Goal: Communication & Community: Share content

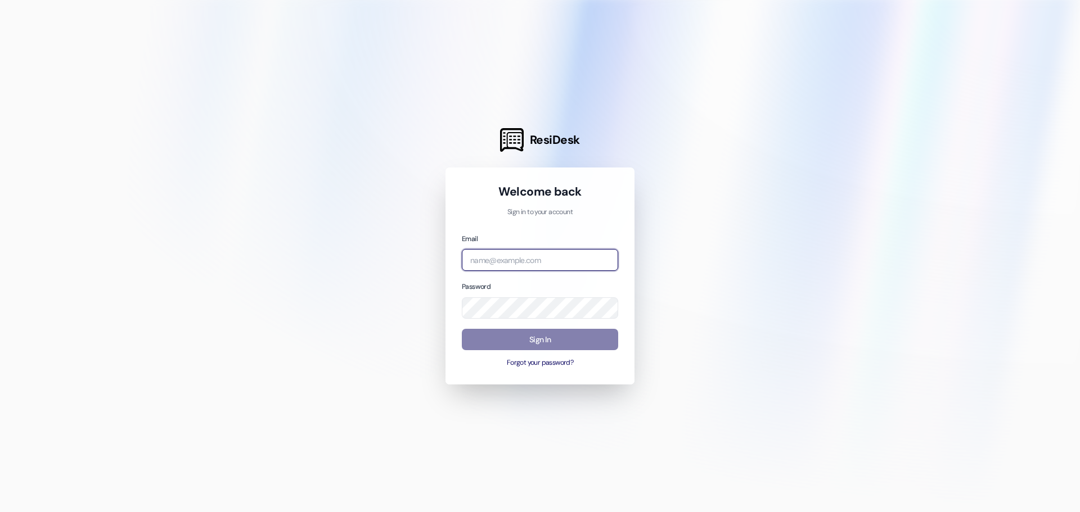
click at [525, 258] on input "email" at bounding box center [540, 260] width 156 height 22
type input "[PERSON_NAME][EMAIL_ADDRESS][PERSON_NAME][DOMAIN_NAME]"
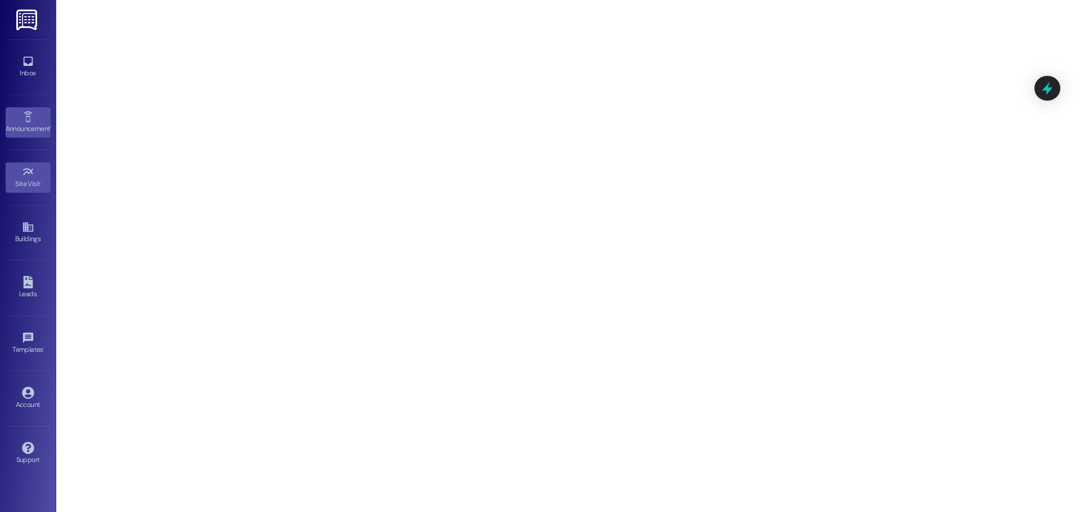
click at [25, 123] on div "Announcement •" at bounding box center [28, 128] width 56 height 11
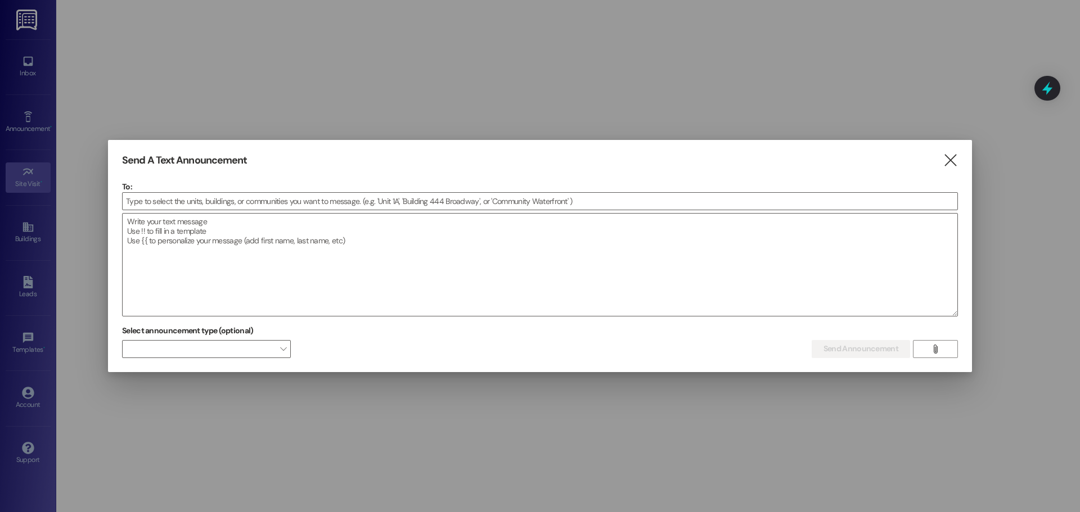
click at [192, 212] on div at bounding box center [540, 211] width 836 height 3
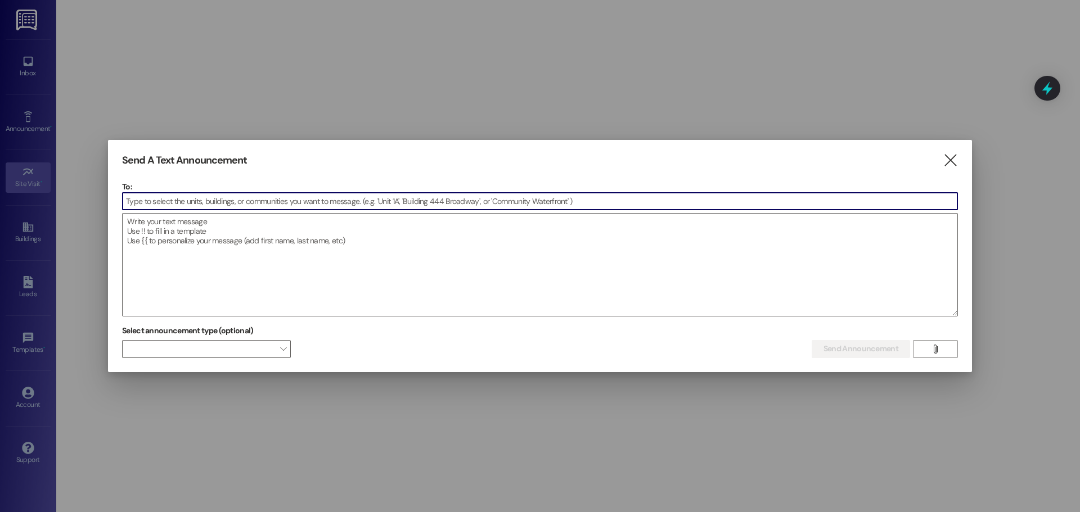
click at [194, 204] on input at bounding box center [540, 201] width 835 height 17
type input "b"
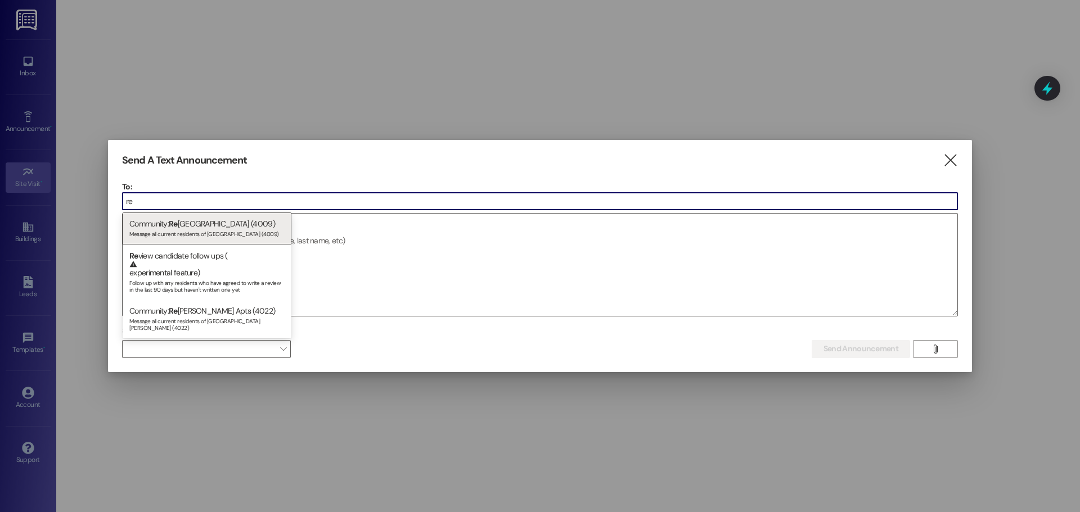
type input "r"
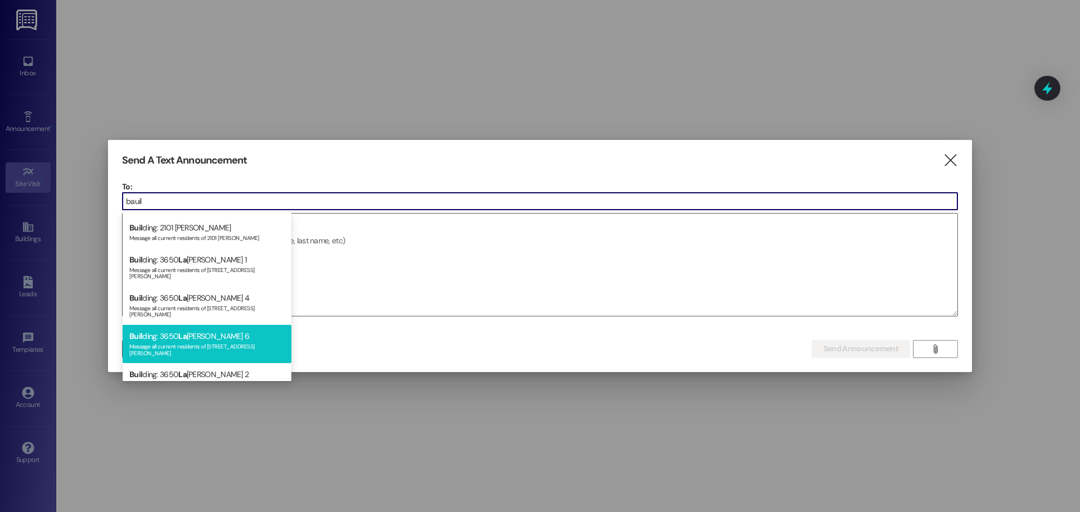
scroll to position [444, 0]
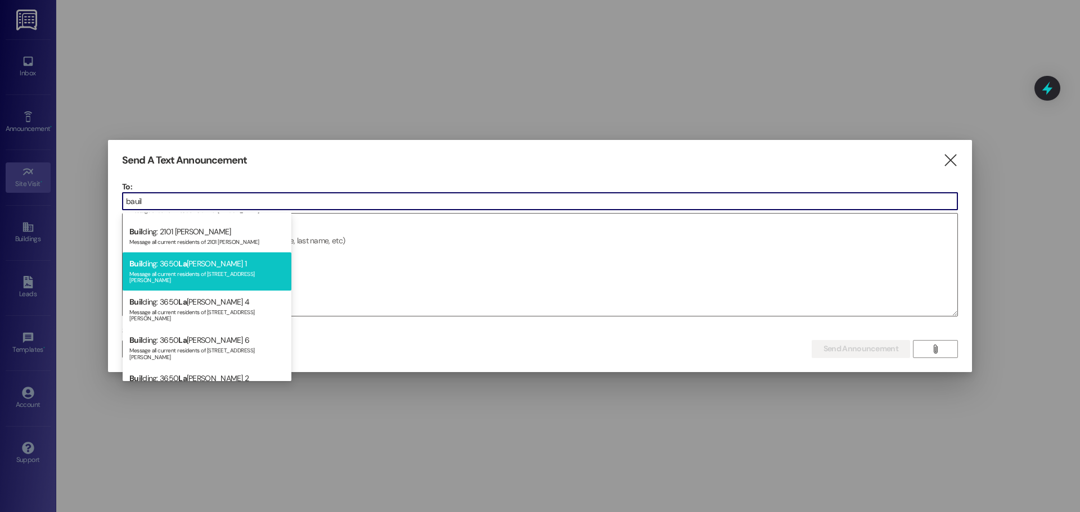
type input "bauil"
click at [224, 255] on div "Buil ding: 3650 La [PERSON_NAME] 1 Message all current residents of [STREET_ADD…" at bounding box center [207, 272] width 169 height 38
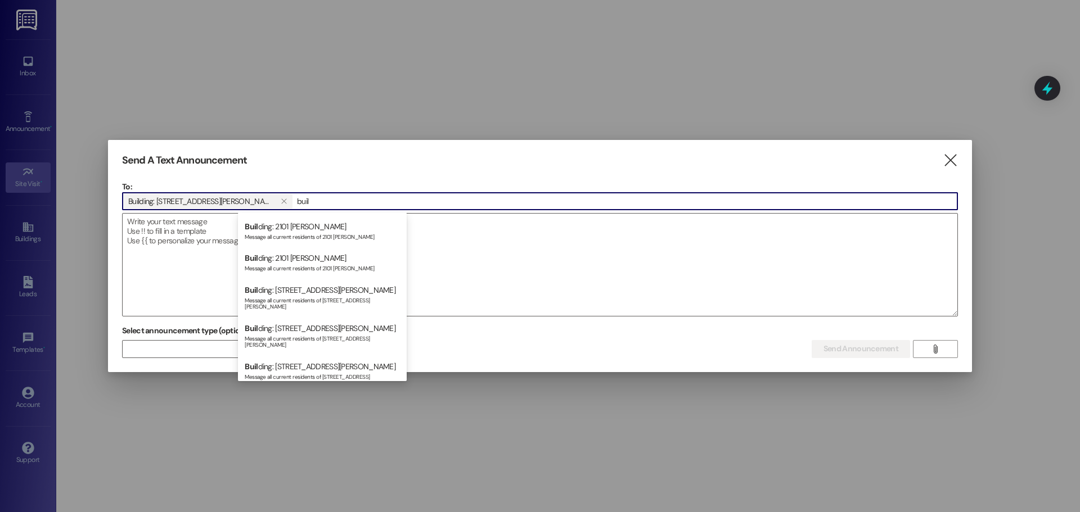
scroll to position [476, 0]
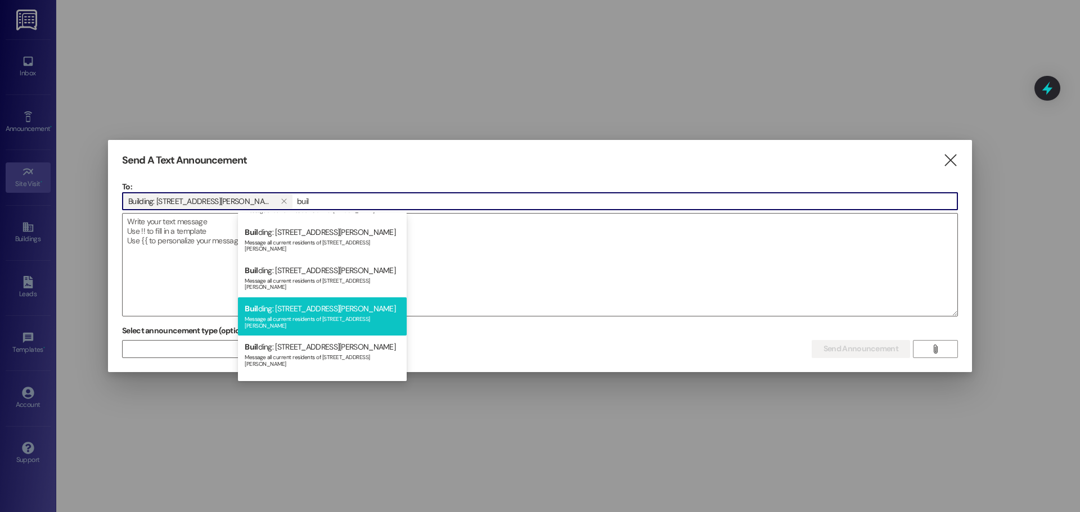
type input "buil"
click at [325, 298] on div "Buil ding: [STREET_ADDRESS][PERSON_NAME] Message all current residents of [STRE…" at bounding box center [322, 317] width 169 height 38
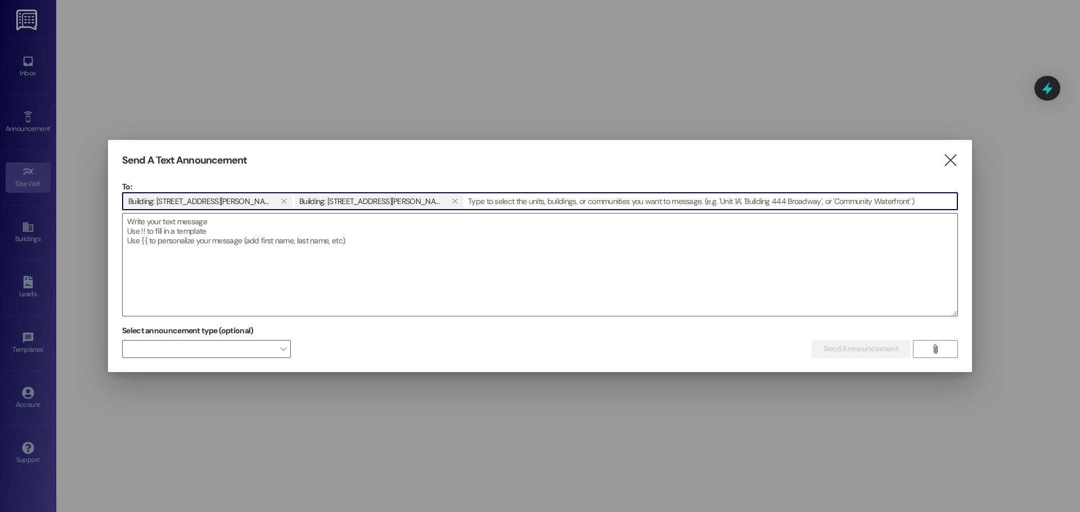
click at [465, 205] on input at bounding box center [711, 201] width 493 height 17
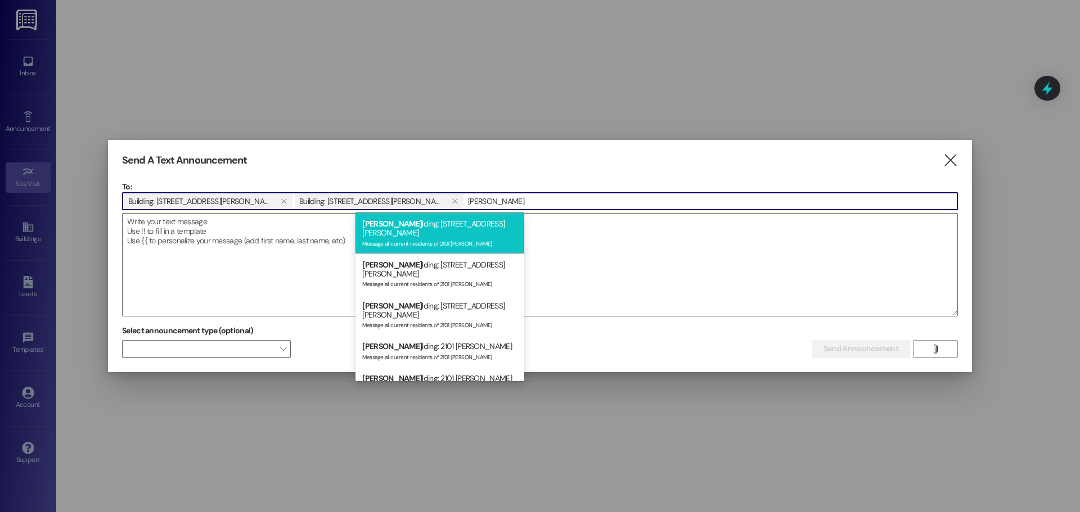
type input "[PERSON_NAME]"
click at [407, 238] on div "Message all current residents of 2101 [PERSON_NAME]" at bounding box center [439, 243] width 155 height 10
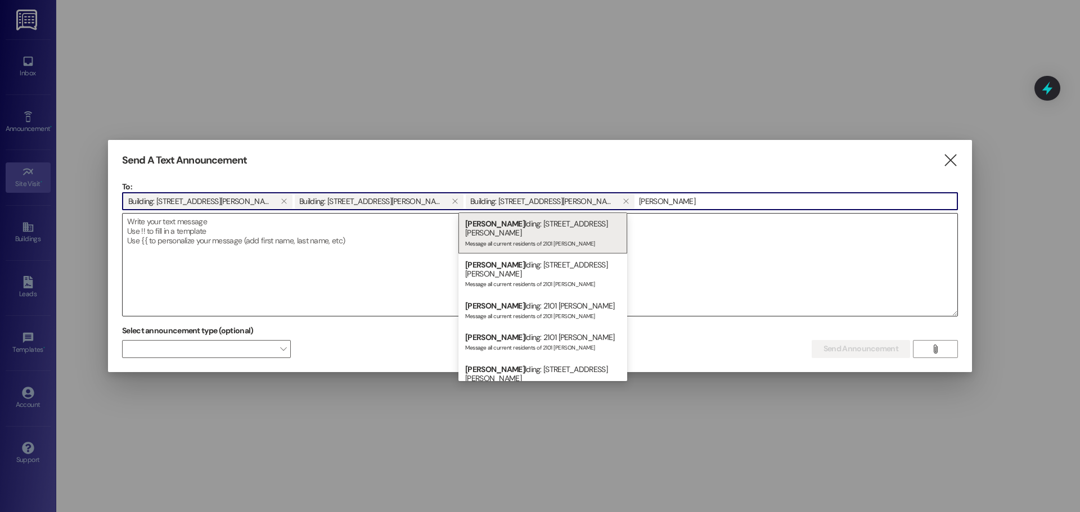
type input "[PERSON_NAME]"
click at [556, 238] on div "Message all current residents of 2101 [PERSON_NAME]" at bounding box center [542, 243] width 155 height 10
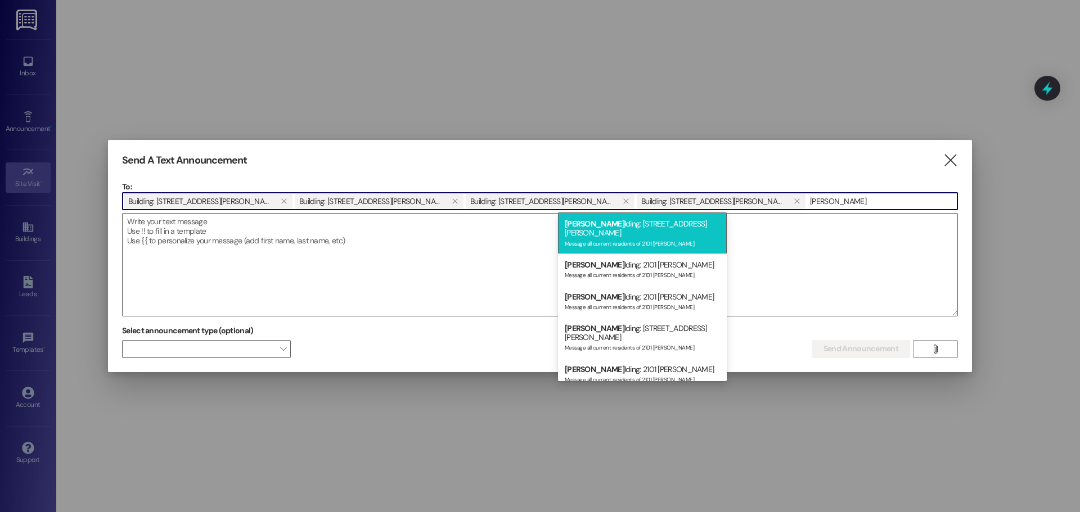
type input "[PERSON_NAME]"
click at [637, 238] on div "Message all current residents of 2101 [PERSON_NAME]" at bounding box center [642, 243] width 155 height 10
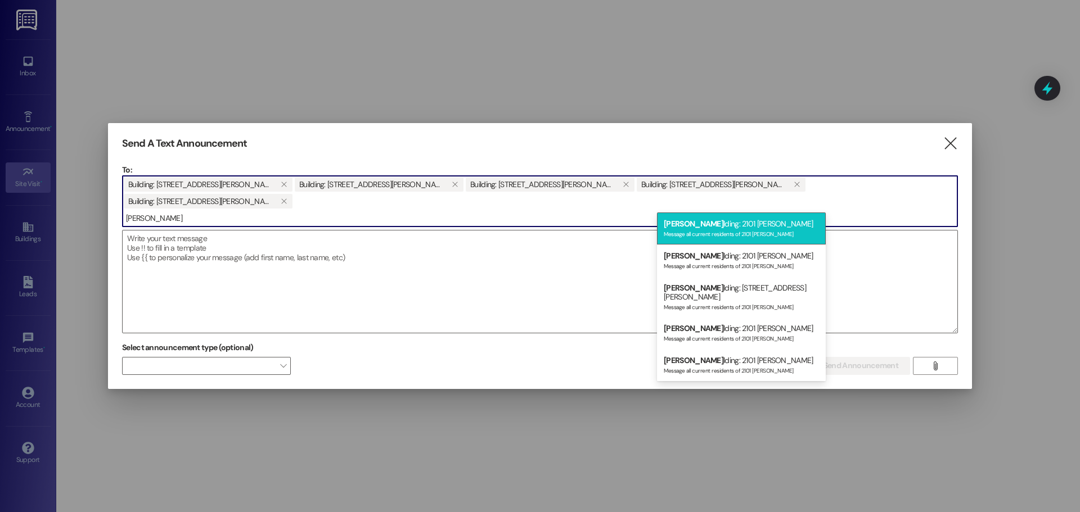
type input "[PERSON_NAME]"
click at [716, 228] on div "[PERSON_NAME] lding: 2101 [PERSON_NAME] J Message all current residents of 2101…" at bounding box center [741, 229] width 169 height 32
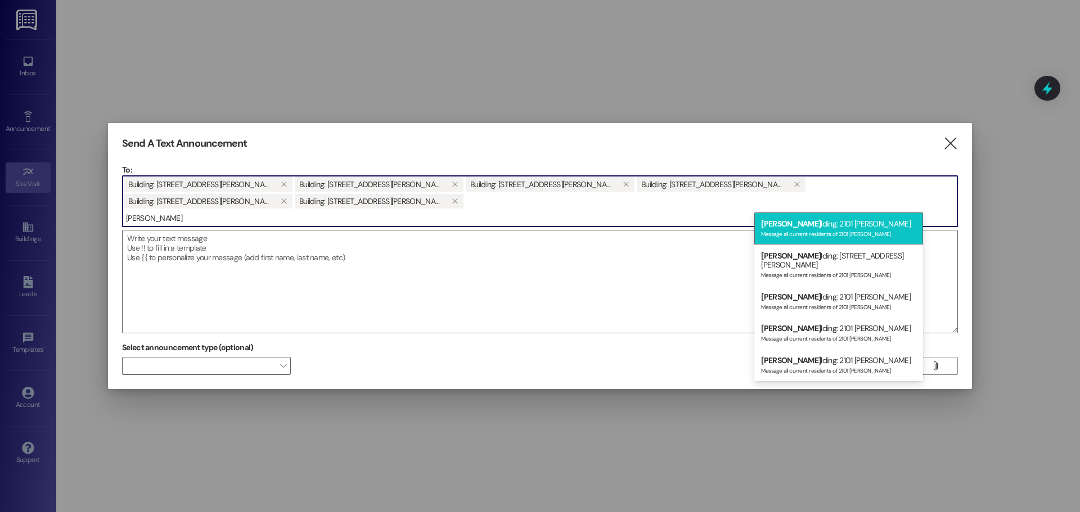
type input "[PERSON_NAME]"
click at [786, 224] on div "[PERSON_NAME] lding: 2101 [PERSON_NAME] M Message all current residents of 2101…" at bounding box center [838, 229] width 169 height 32
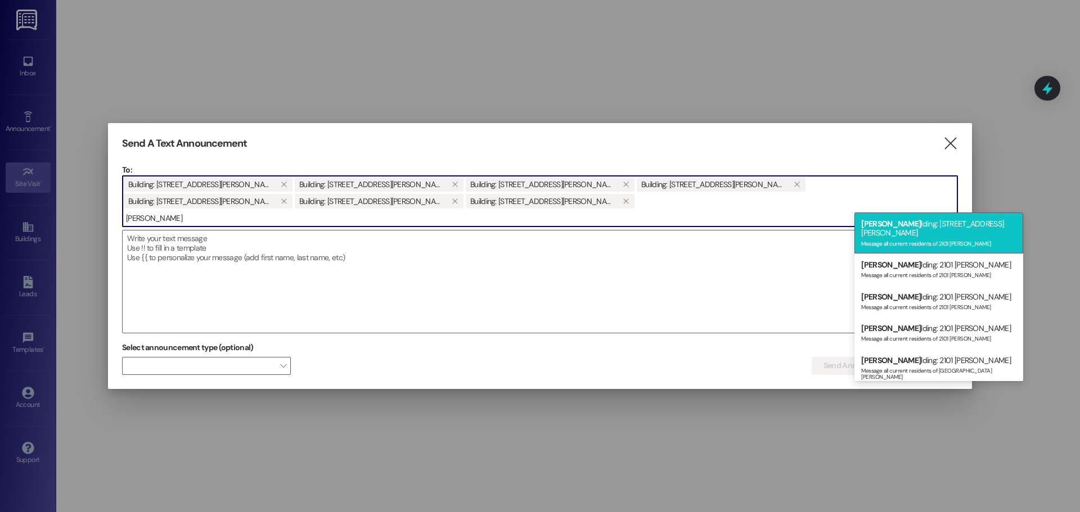
type input "[PERSON_NAME]"
click at [882, 238] on div "Message all current residents of 2101 [PERSON_NAME]" at bounding box center [938, 243] width 155 height 10
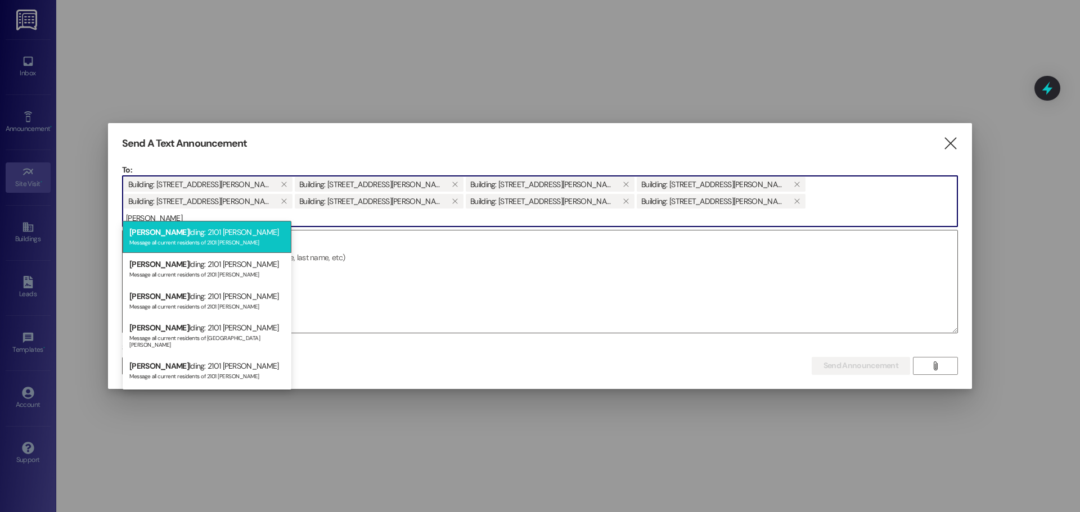
type input "[PERSON_NAME]"
click at [246, 231] on div "[PERSON_NAME] lding: 2101 [PERSON_NAME] I Message all current residents of 2101…" at bounding box center [207, 237] width 169 height 32
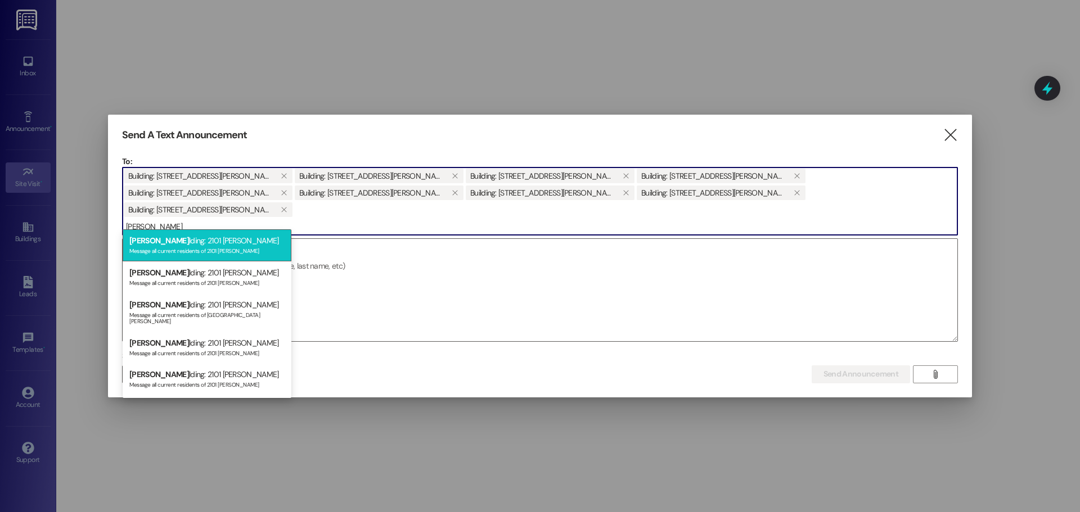
type input "[PERSON_NAME]"
click at [220, 250] on div "Message all current residents of 2101 [PERSON_NAME]" at bounding box center [206, 250] width 155 height 10
type input "[PERSON_NAME]"
click at [223, 253] on div "Message all current residents of 2101 [PERSON_NAME]" at bounding box center [206, 250] width 155 height 10
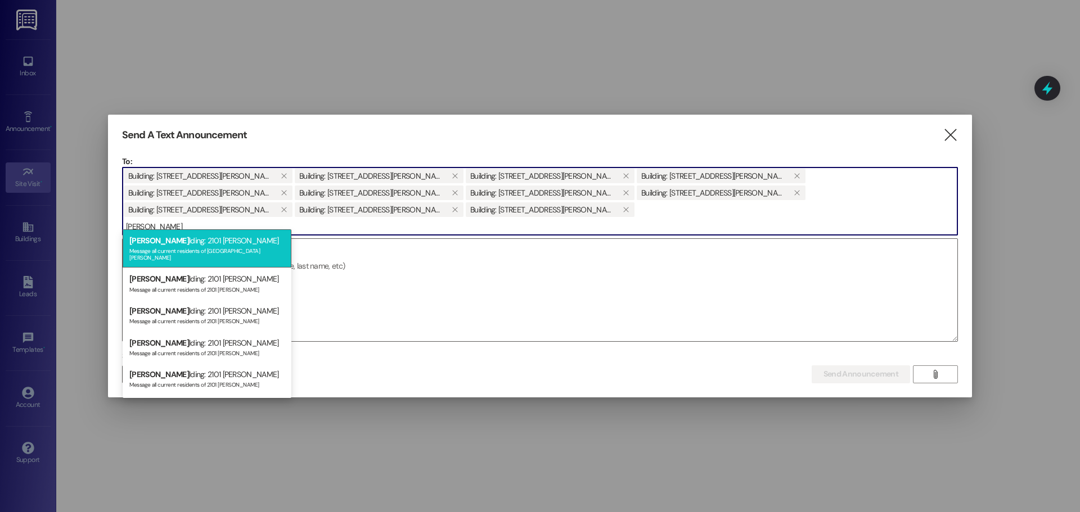
type input "[PERSON_NAME]"
click at [216, 245] on div "Message all current residents of [GEOGRAPHIC_DATA][PERSON_NAME]" at bounding box center [206, 253] width 155 height 16
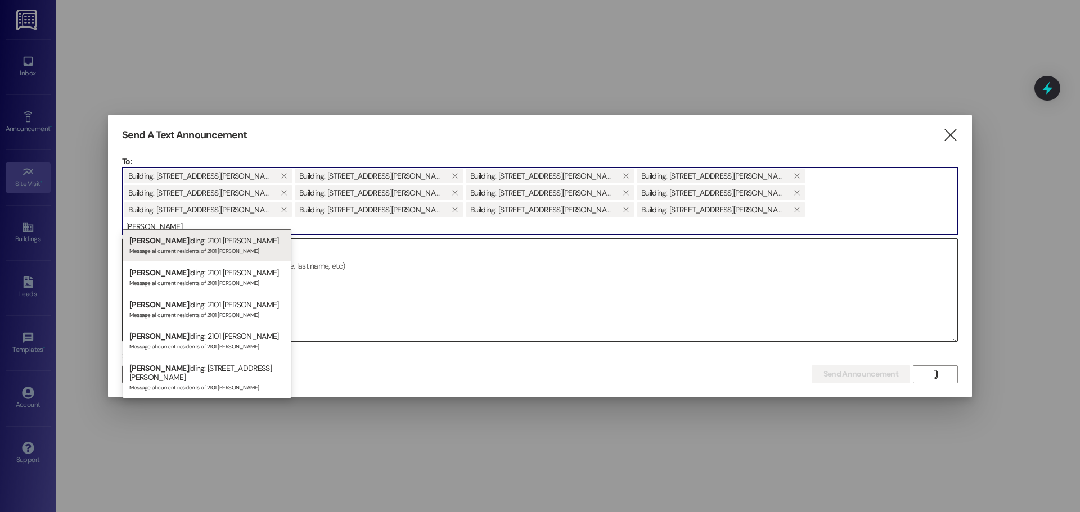
type input "[PERSON_NAME]"
click at [206, 250] on div "Message all current residents of 2101 [PERSON_NAME]" at bounding box center [206, 250] width 155 height 10
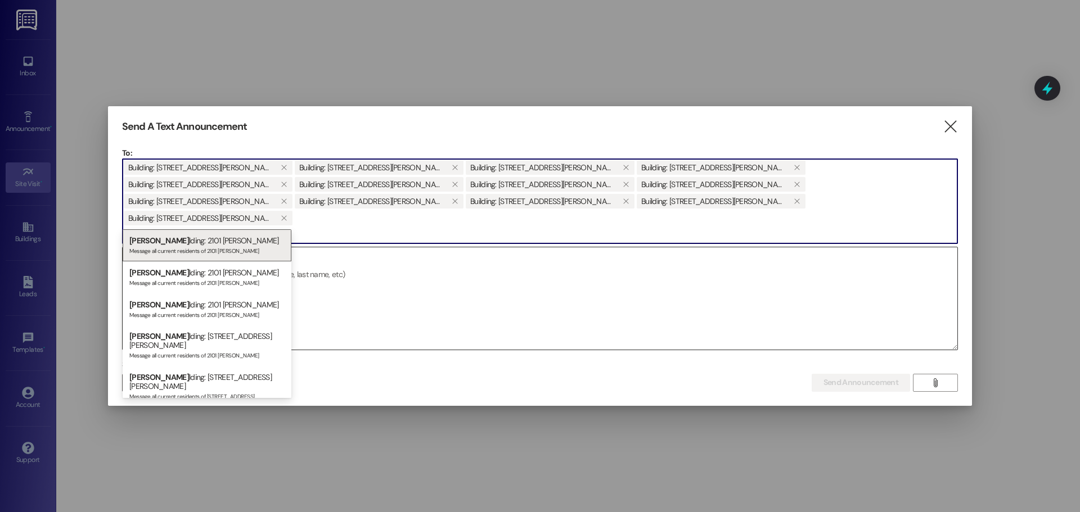
type input "[PERSON_NAME]"
click at [240, 248] on div "Message all current residents of 2101 [PERSON_NAME]" at bounding box center [206, 250] width 155 height 10
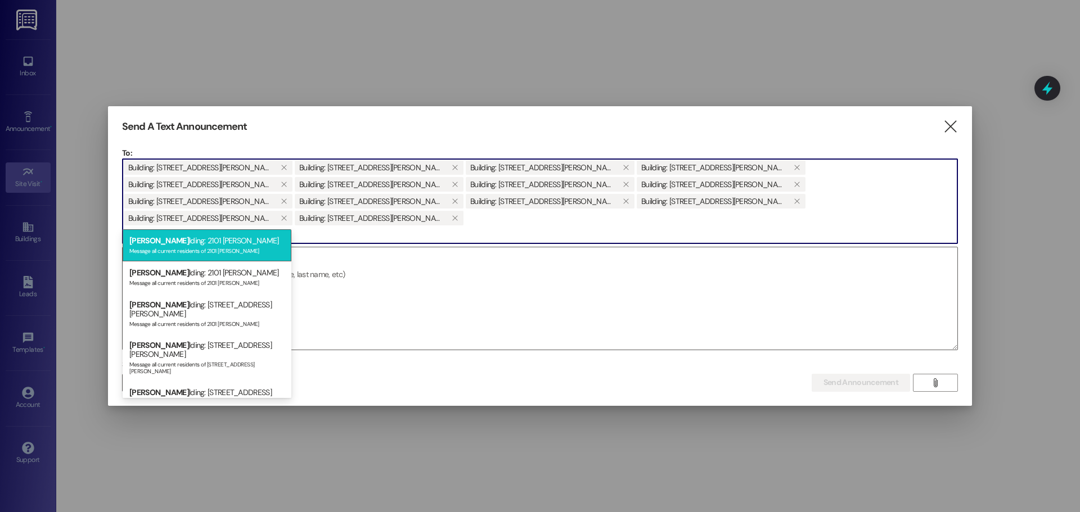
type input "[PERSON_NAME]"
click at [235, 249] on div "Message all current residents of 2101 [PERSON_NAME]" at bounding box center [206, 250] width 155 height 10
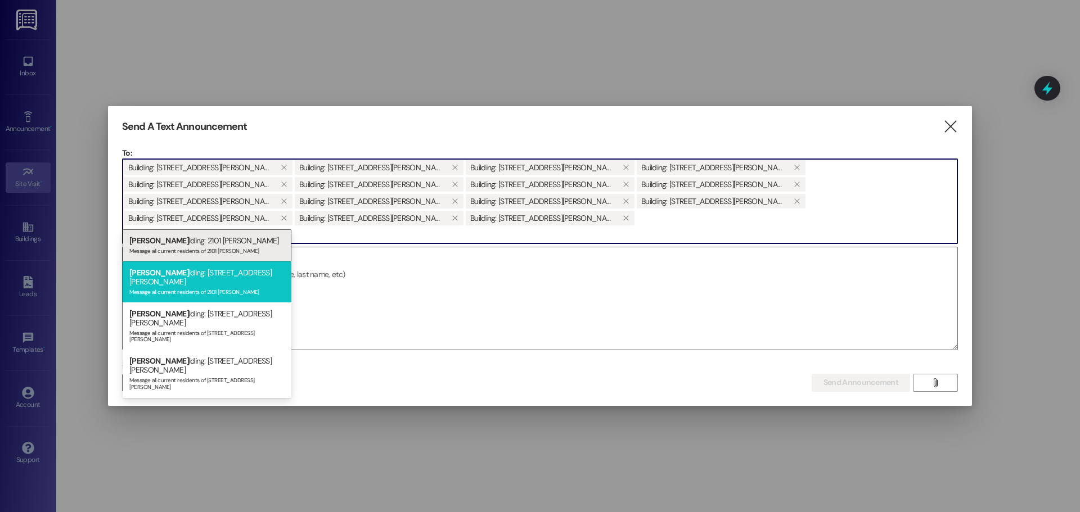
type input "[PERSON_NAME]"
click at [236, 273] on div "[PERSON_NAME] lding: 2101 [PERSON_NAME] B Message all current residents of [GEO…" at bounding box center [207, 282] width 169 height 41
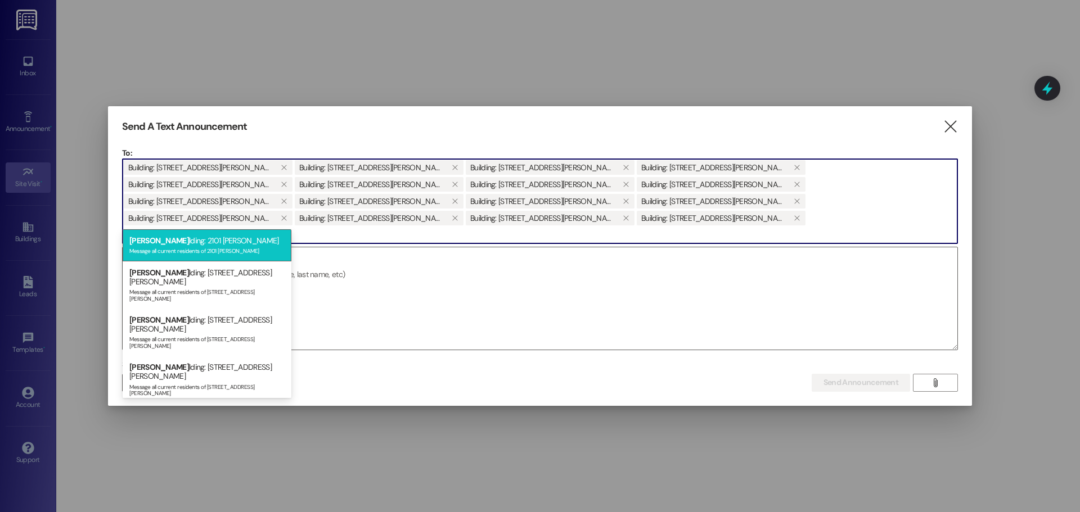
type input "[PERSON_NAME]"
click at [251, 257] on div "[PERSON_NAME] lding: 2101 [PERSON_NAME] O Message all current residents of 2101…" at bounding box center [207, 246] width 169 height 32
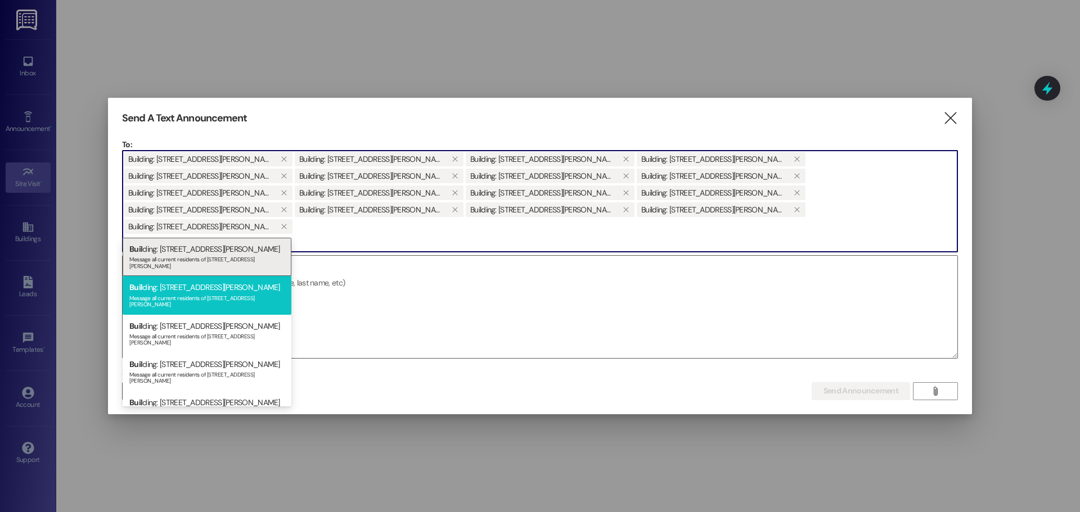
type input "buil"
click at [245, 295] on div "Buil ding: [STREET_ADDRESS][PERSON_NAME] Message all current residents of [STRE…" at bounding box center [207, 295] width 169 height 38
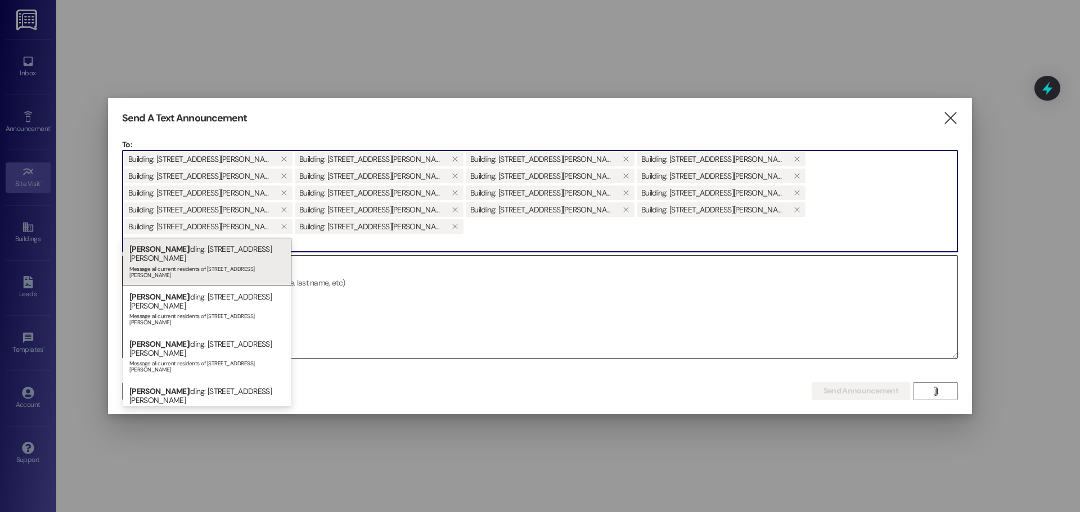
type input "[PERSON_NAME]"
click at [198, 286] on div "[PERSON_NAME] lding: [STREET_ADDRESS][PERSON_NAME] Message all current resident…" at bounding box center [207, 309] width 169 height 47
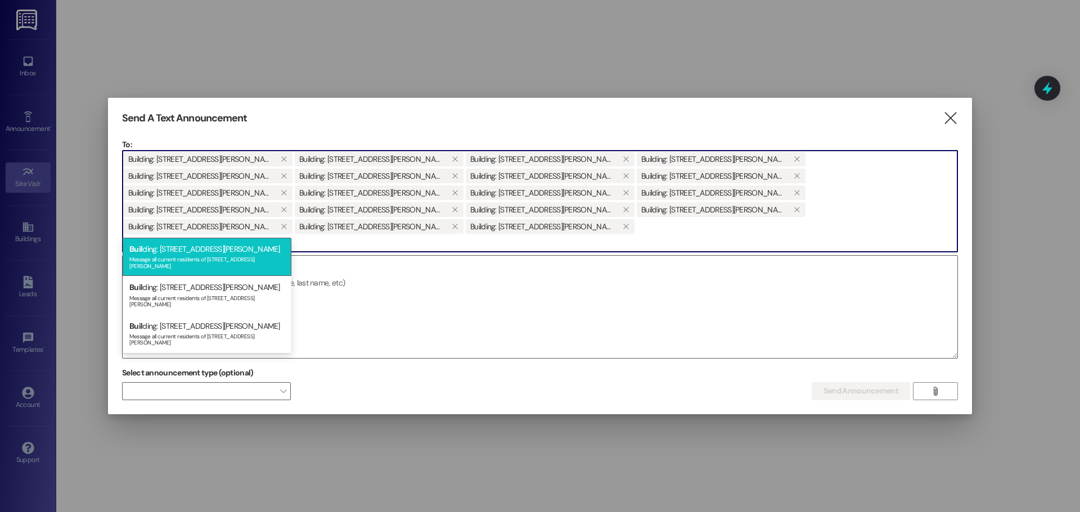
type input "buil"
click at [156, 263] on div "Message all current residents of [STREET_ADDRESS][PERSON_NAME]" at bounding box center [206, 262] width 155 height 16
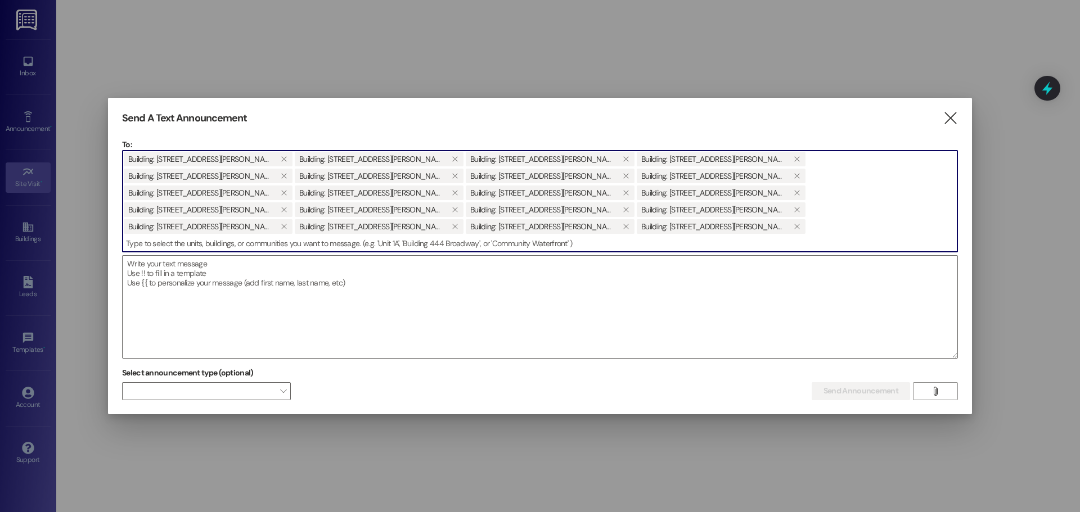
type input "n"
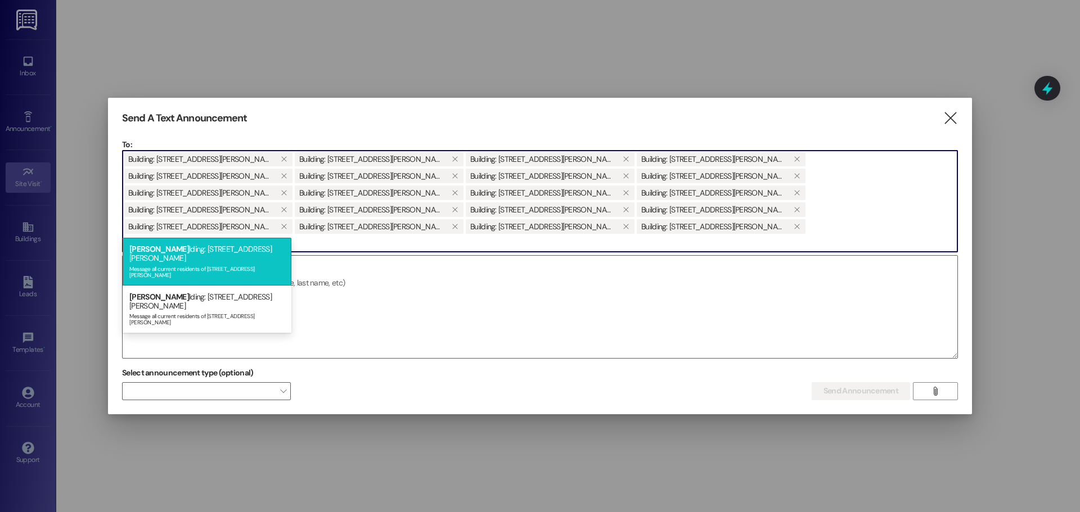
type input "[PERSON_NAME]"
click at [219, 263] on div "Message all current residents of [STREET_ADDRESS][PERSON_NAME]" at bounding box center [206, 271] width 155 height 16
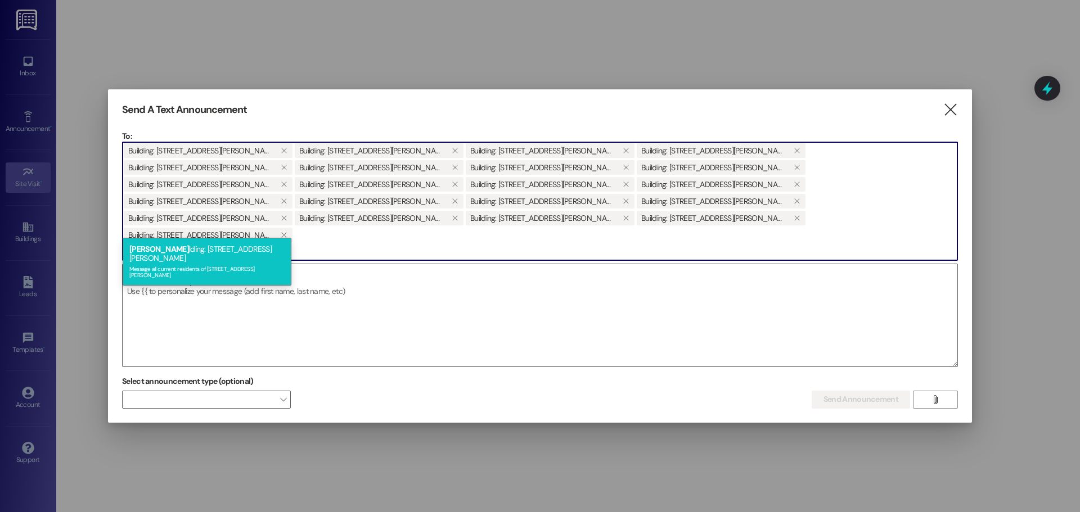
type input "[PERSON_NAME]"
click at [199, 252] on div "[PERSON_NAME] lding: [STREET_ADDRESS][PERSON_NAME] Message all current resident…" at bounding box center [207, 261] width 169 height 47
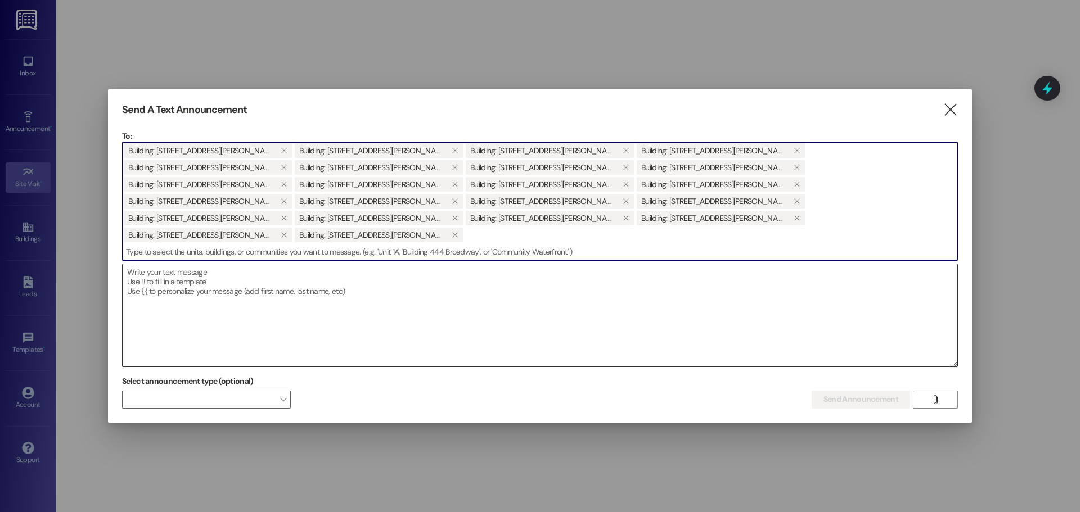
click at [304, 264] on textarea at bounding box center [540, 315] width 835 height 102
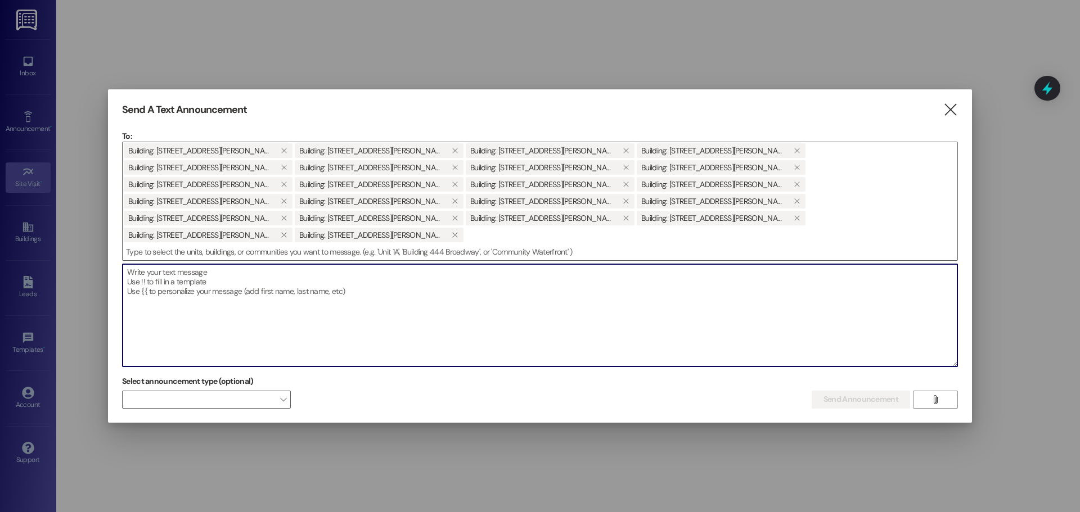
click at [203, 264] on textarea at bounding box center [540, 315] width 835 height 102
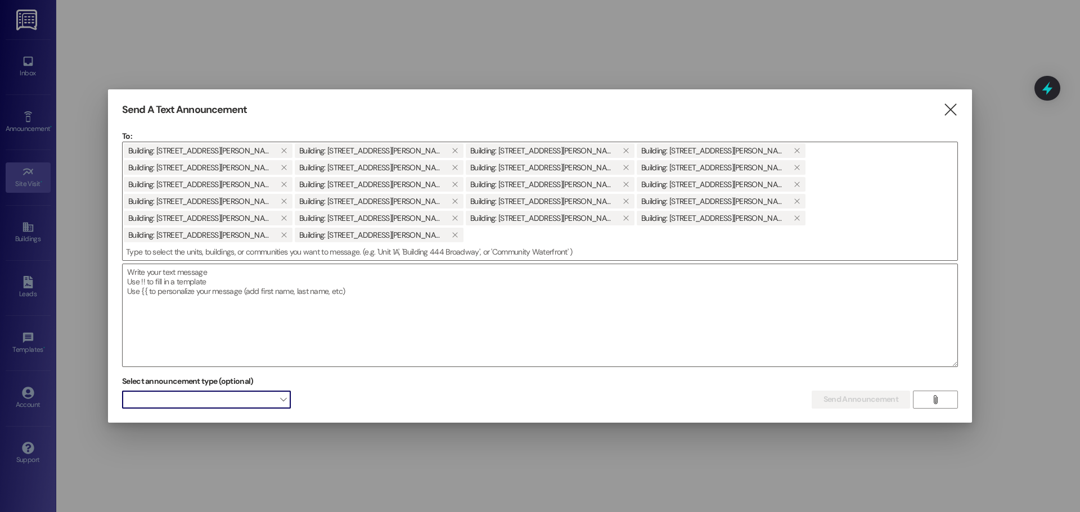
click at [263, 391] on span at bounding box center [206, 400] width 169 height 18
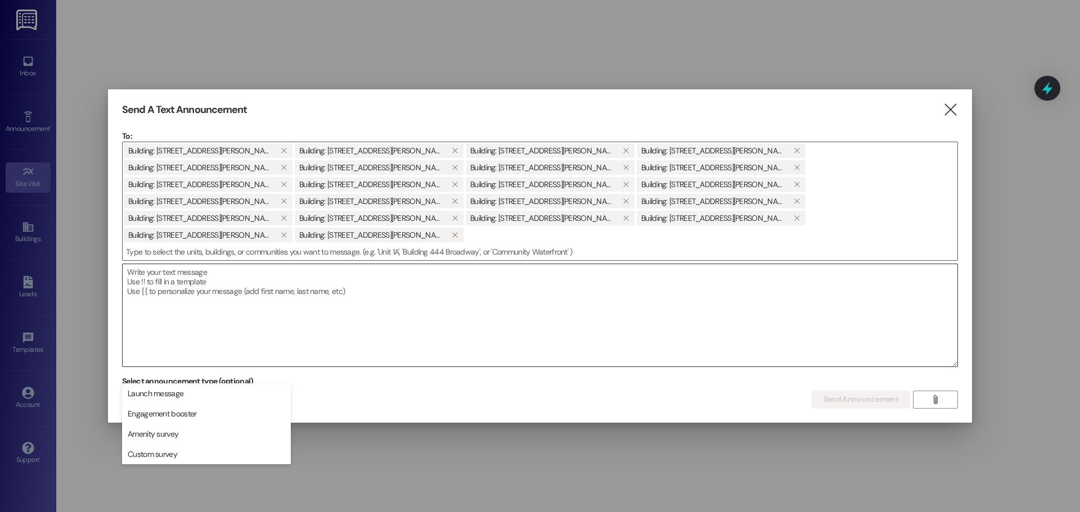
click at [475, 307] on textarea at bounding box center [540, 315] width 835 height 102
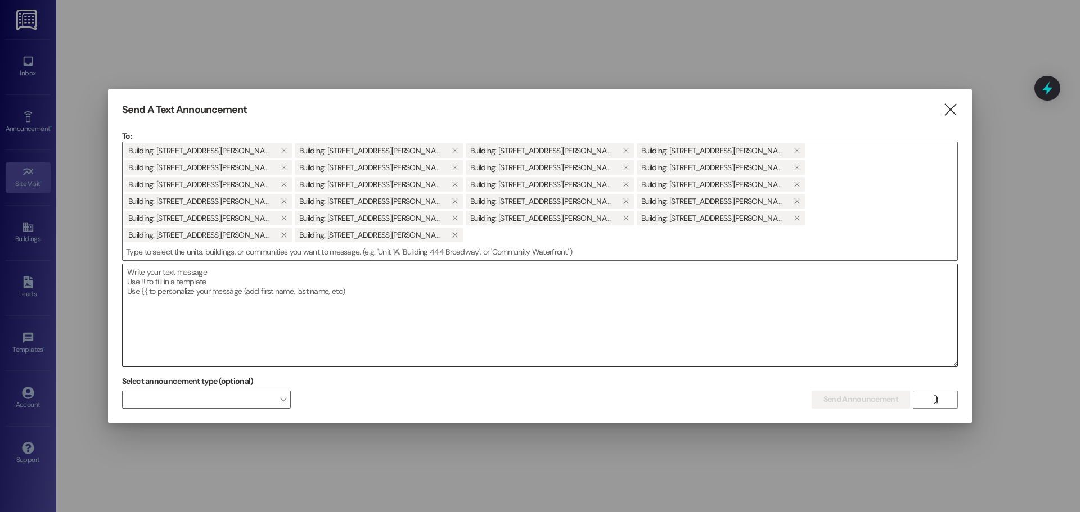
drag, startPoint x: 650, startPoint y: 275, endPoint x: 650, endPoint y: 284, distance: 9.6
click at [650, 284] on textarea at bounding box center [540, 315] width 835 height 102
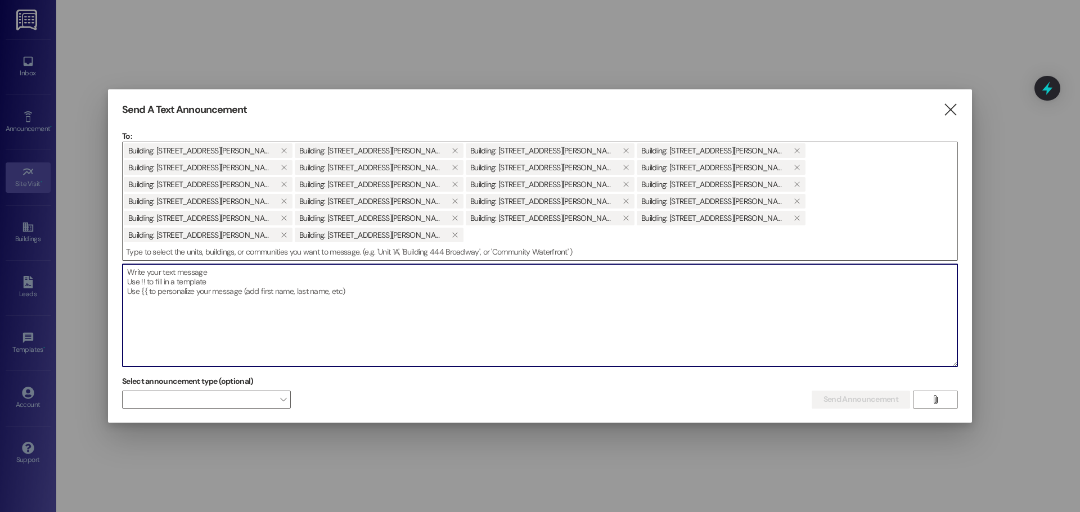
paste textarea "Hello Dear Residents, This is an urgent message regarding vehicles parked in th…"
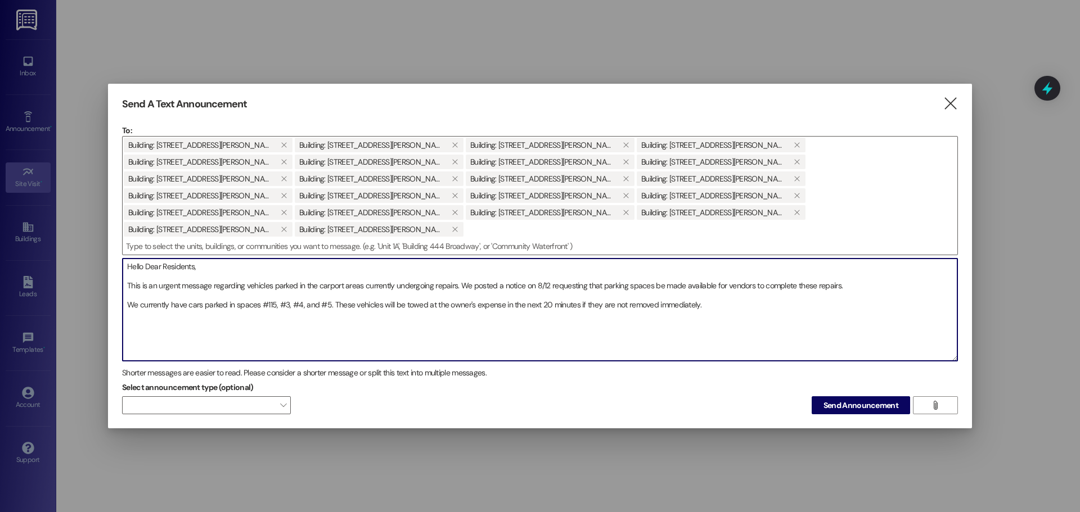
click at [718, 280] on textarea "Hello Dear Residents, This is an urgent message regarding vehicles parked in th…" at bounding box center [540, 310] width 835 height 102
type textarea "Hello Dear Residents, This is an urgent message regarding vehicles parked in th…"
click at [866, 400] on span "Send Announcement" at bounding box center [861, 406] width 75 height 12
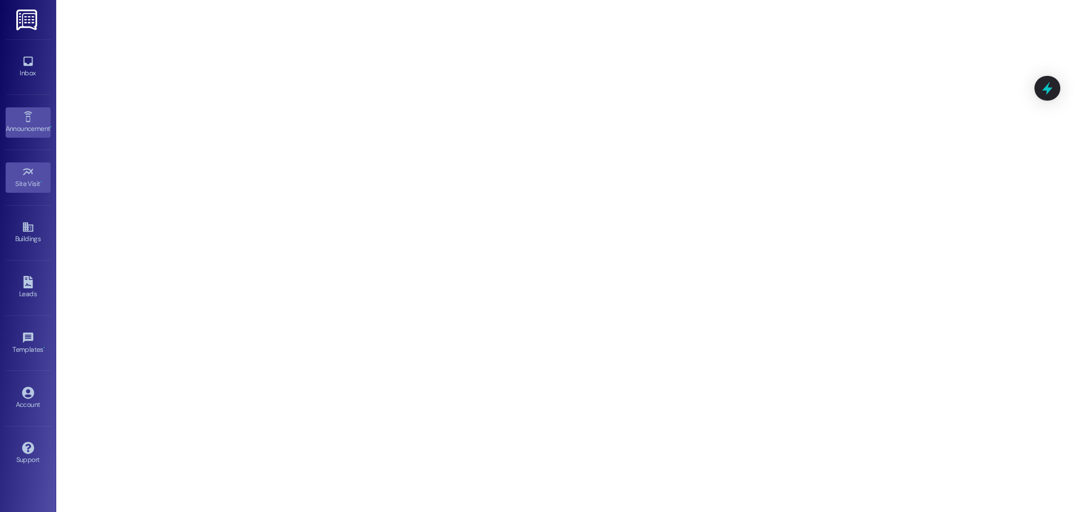
click at [37, 122] on link "Announcement •" at bounding box center [28, 122] width 45 height 30
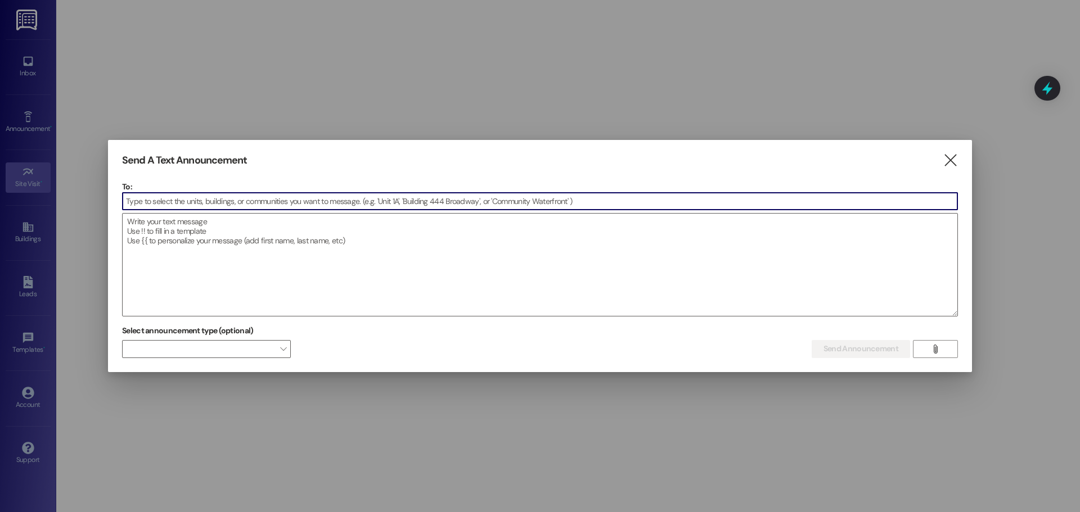
click at [962, 152] on div "Send A Text Announcement  To:  Drop image file here Select announcement type …" at bounding box center [540, 256] width 864 height 232
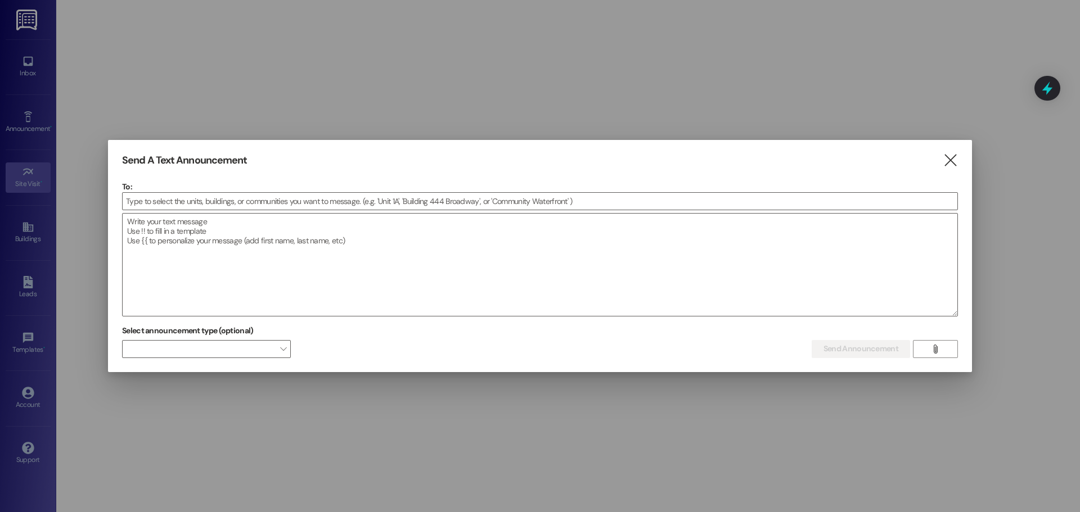
click at [954, 158] on icon "" at bounding box center [950, 161] width 15 height 12
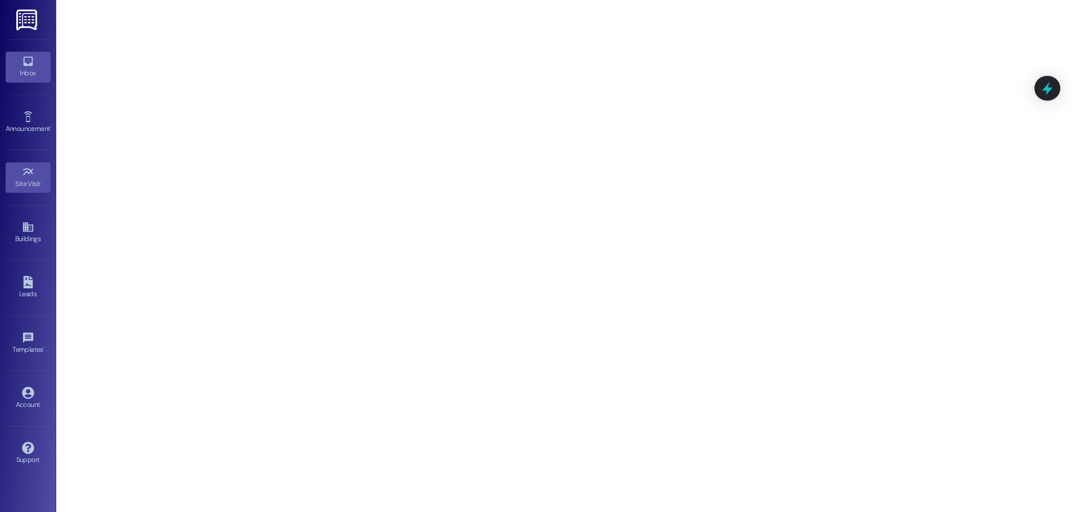
click at [23, 66] on icon at bounding box center [28, 61] width 12 height 12
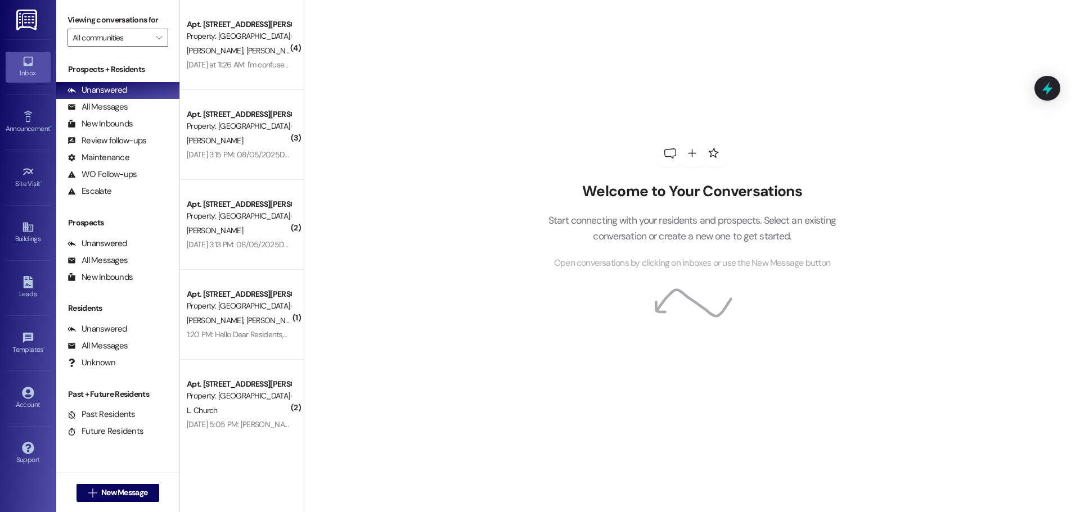
click at [557, 203] on div "Welcome to Your Conversations Start connecting with your residents and prospect…" at bounding box center [692, 226] width 322 height 87
click at [104, 106] on div "All Messages" at bounding box center [98, 107] width 60 height 12
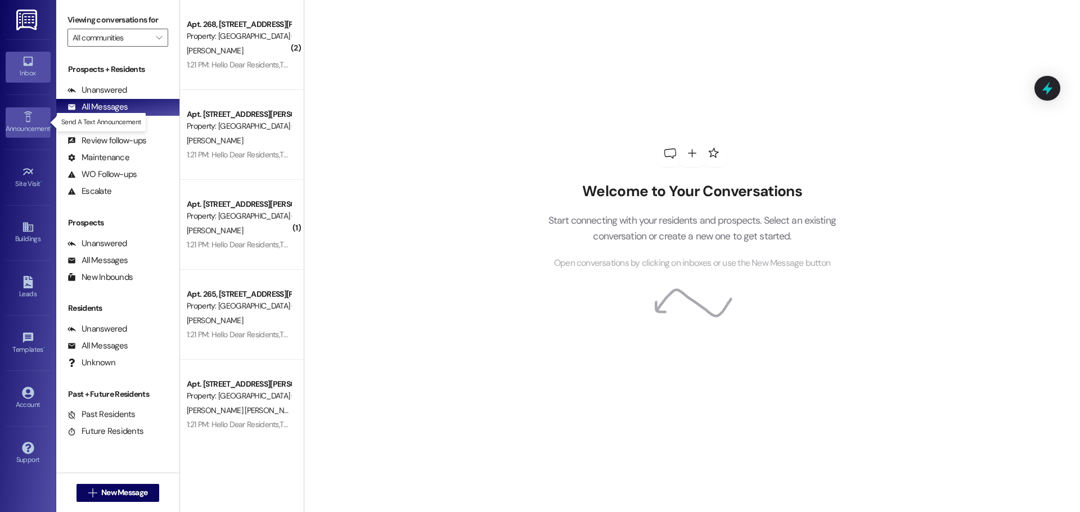
click at [46, 128] on div "Announcement •" at bounding box center [28, 128] width 56 height 11
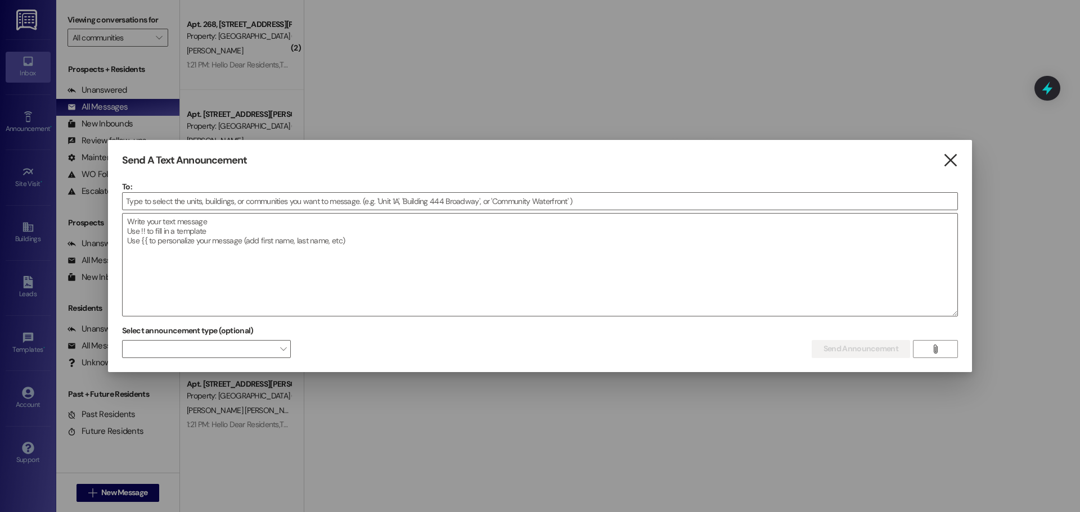
click at [946, 167] on icon "" at bounding box center [950, 161] width 15 height 12
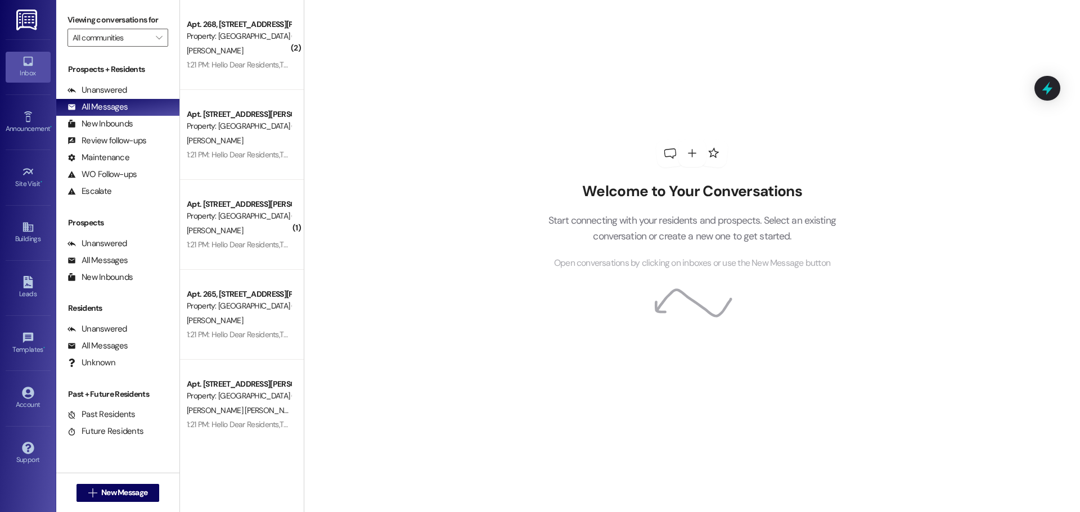
click at [26, 25] on img at bounding box center [27, 20] width 23 height 21
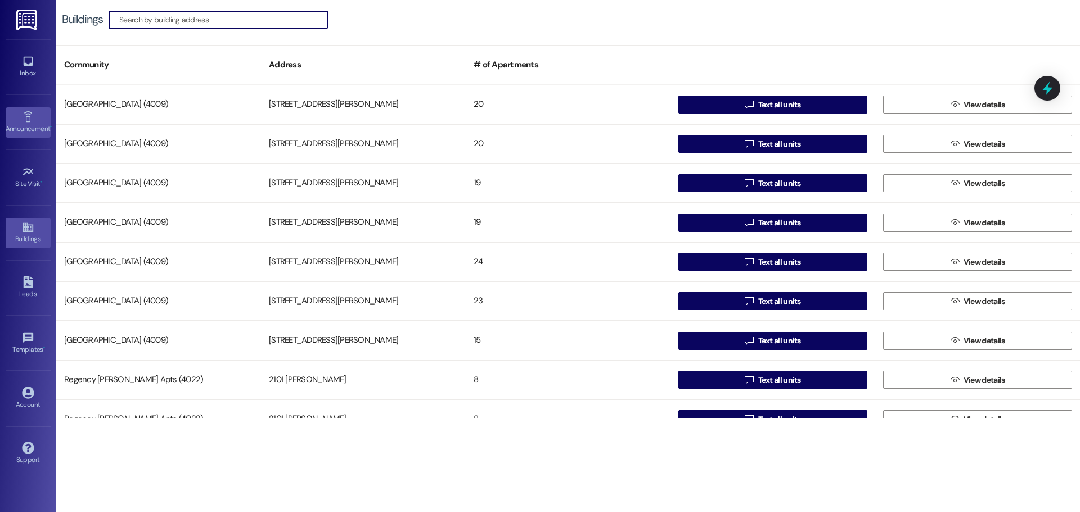
click at [28, 116] on icon at bounding box center [28, 117] width 12 height 12
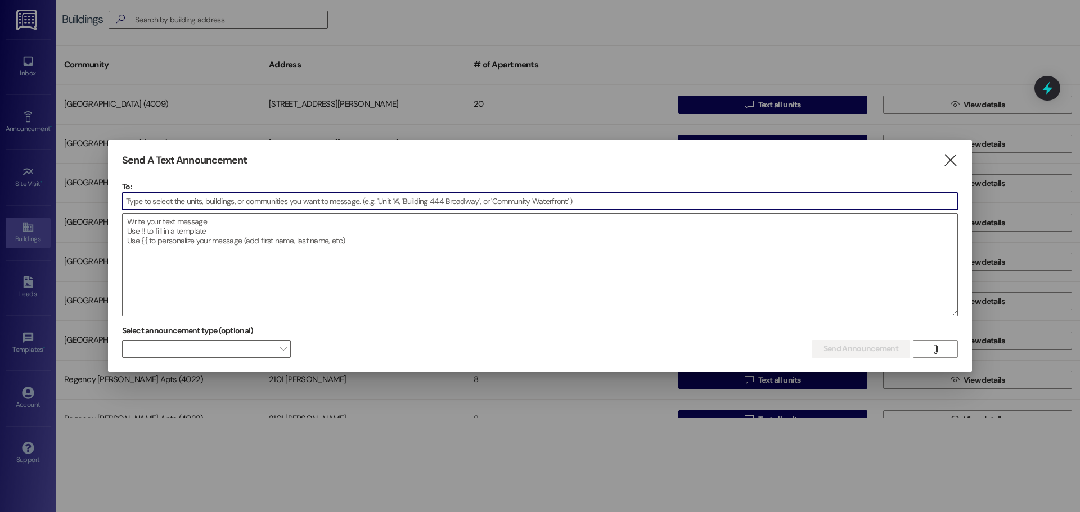
click at [11, 78] on div at bounding box center [540, 256] width 1080 height 512
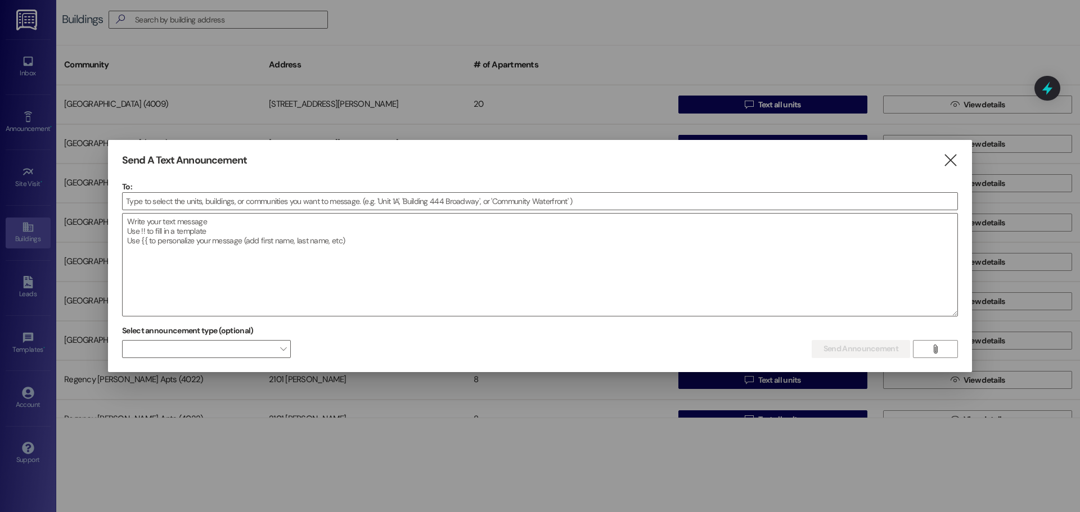
click at [21, 62] on div at bounding box center [540, 256] width 1080 height 512
click at [952, 161] on icon "" at bounding box center [950, 161] width 15 height 12
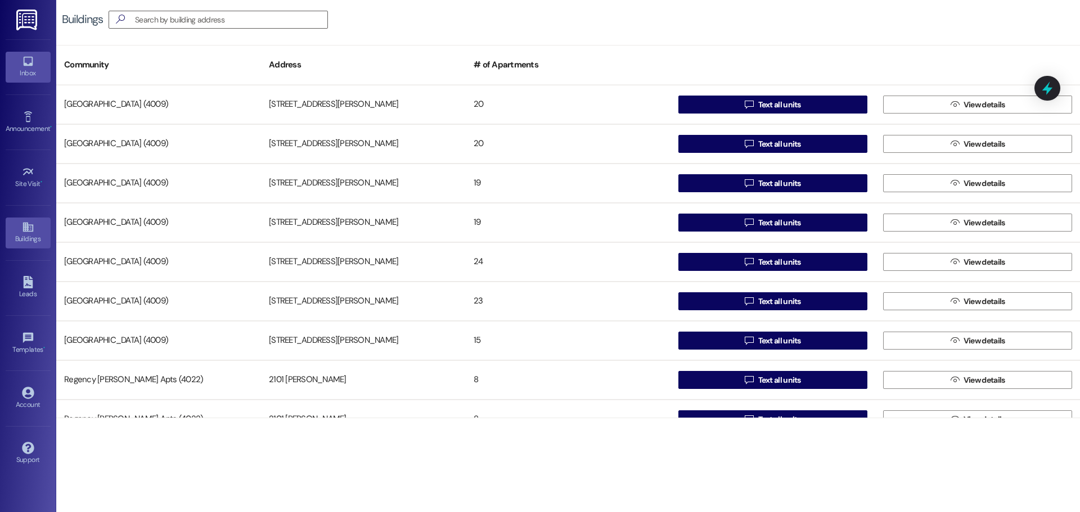
click at [30, 74] on div "Inbox" at bounding box center [28, 73] width 56 height 11
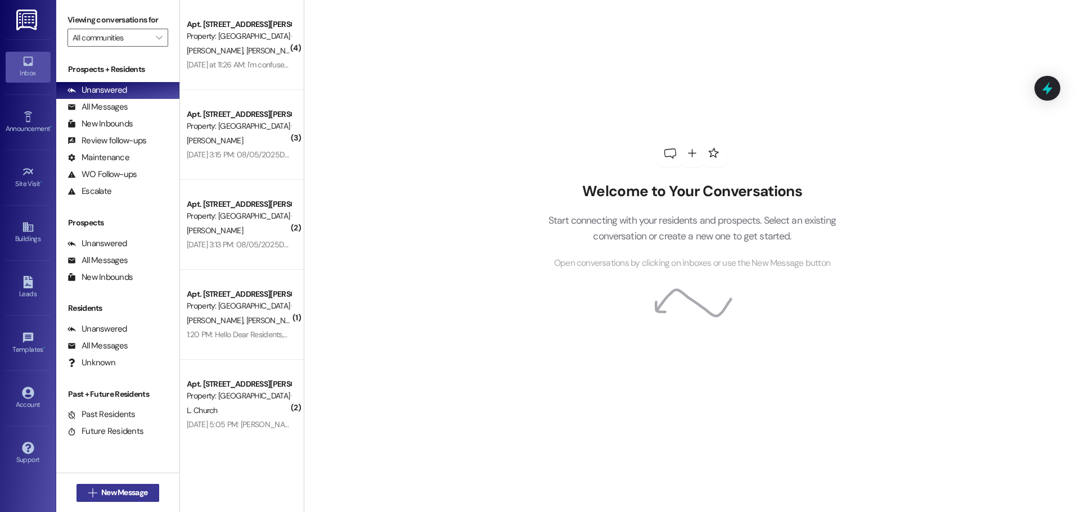
click at [130, 491] on span "New Message" at bounding box center [124, 493] width 46 height 12
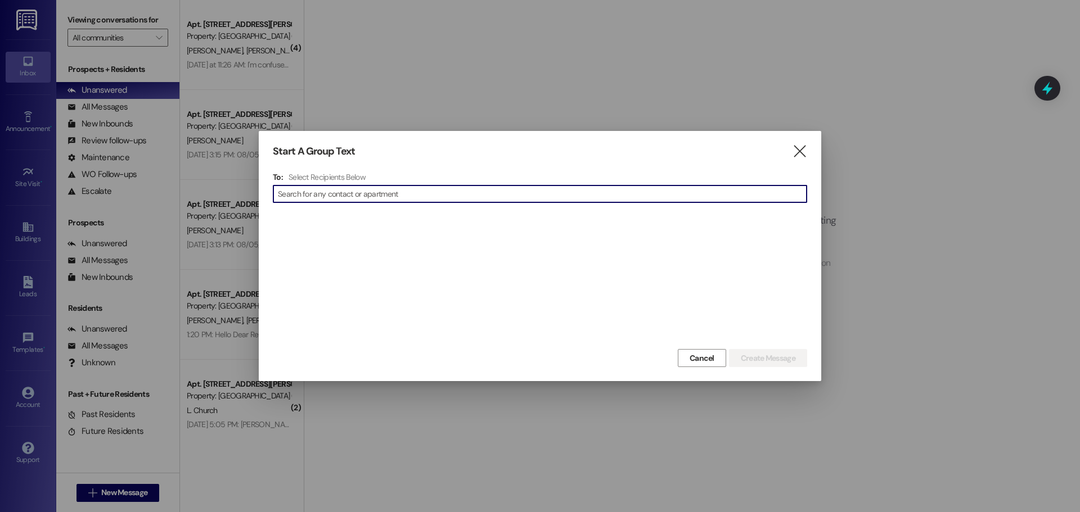
scroll to position [15105, 0]
click at [737, 35] on div at bounding box center [540, 256] width 1080 height 512
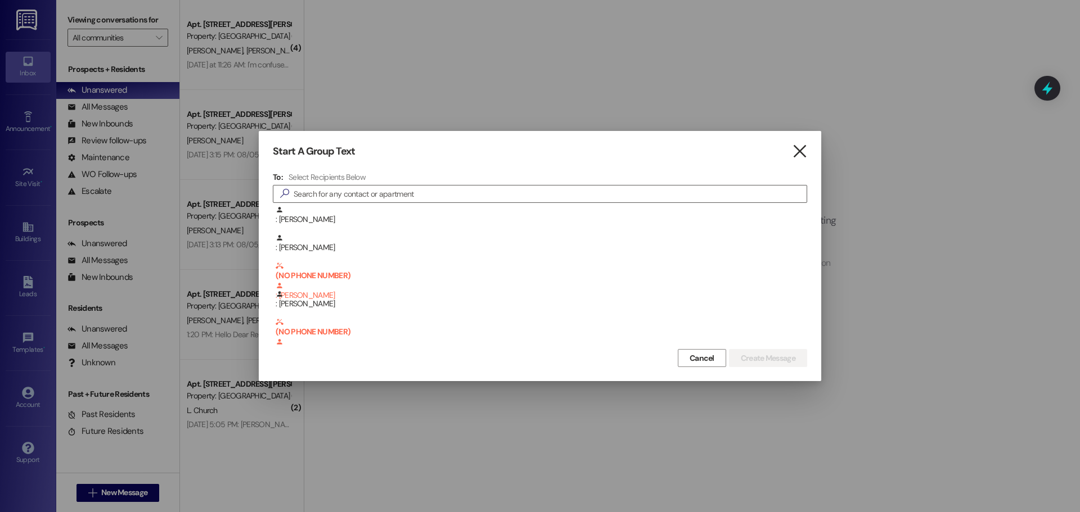
click at [805, 157] on icon "" at bounding box center [799, 152] width 15 height 12
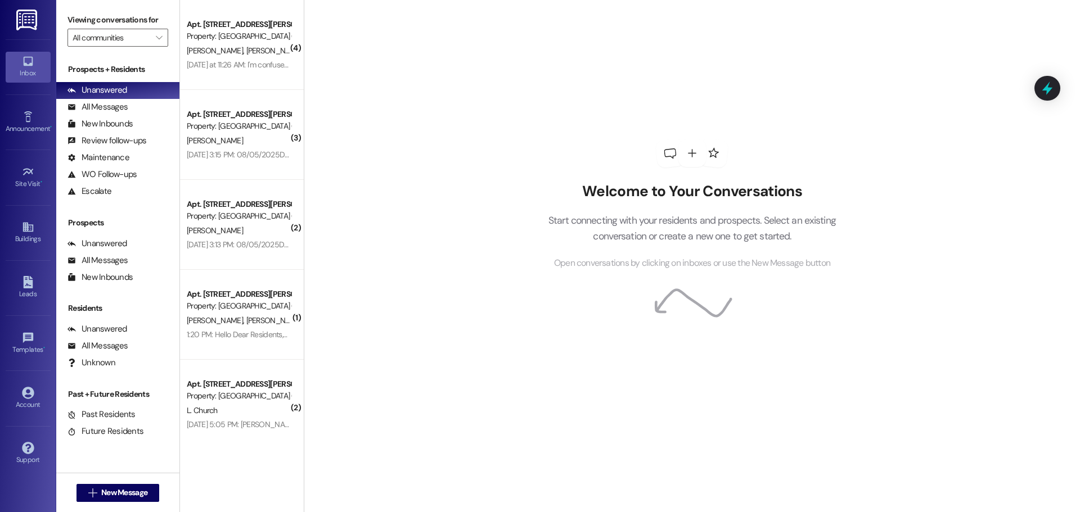
click at [1018, 163] on div "Welcome to Your Conversations Start connecting with your residents and prospect…" at bounding box center [692, 256] width 776 height 512
